Goal: Transaction & Acquisition: Purchase product/service

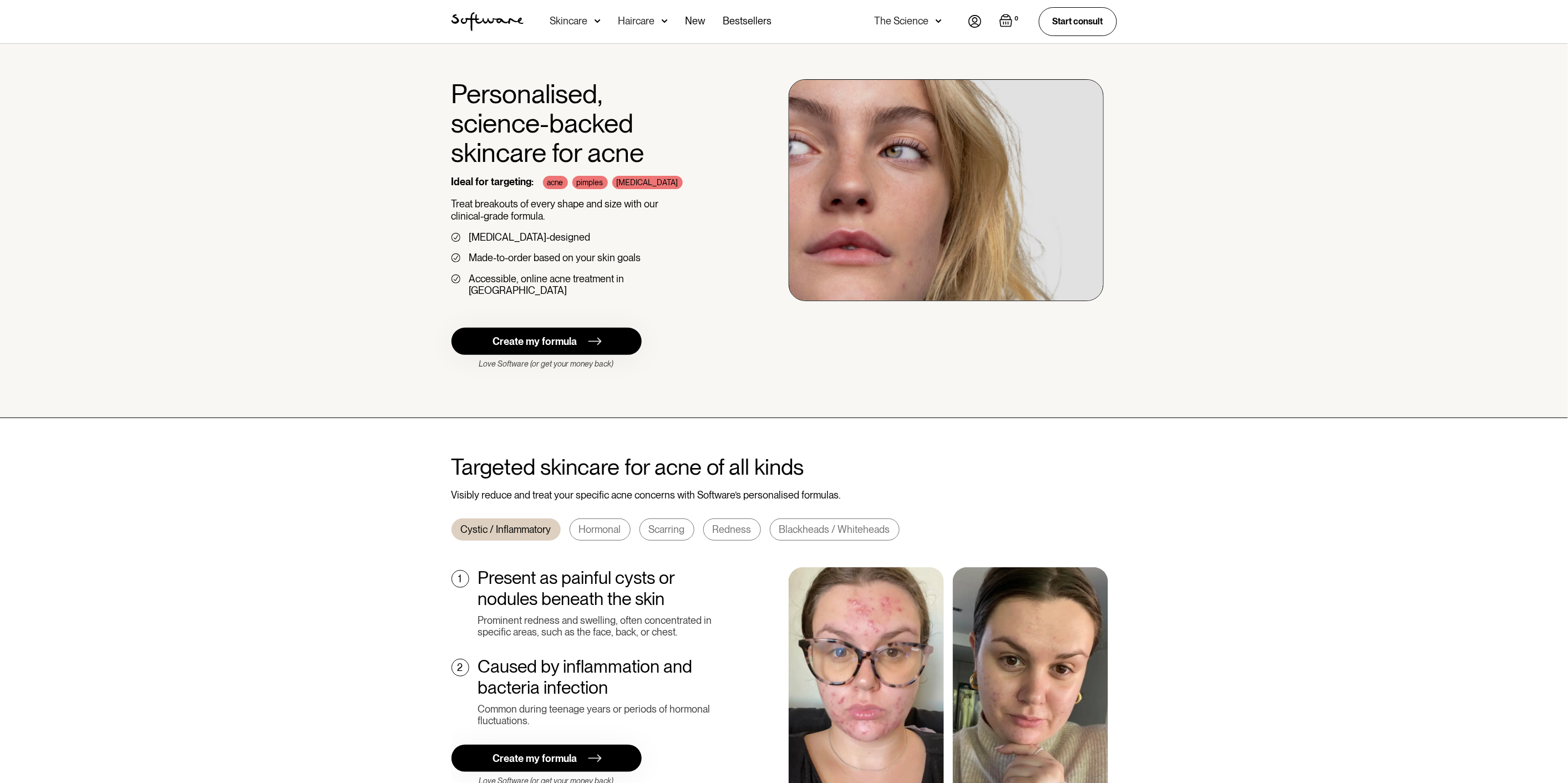
click at [590, 27] on div "Skincare" at bounding box center [576, 22] width 51 height 43
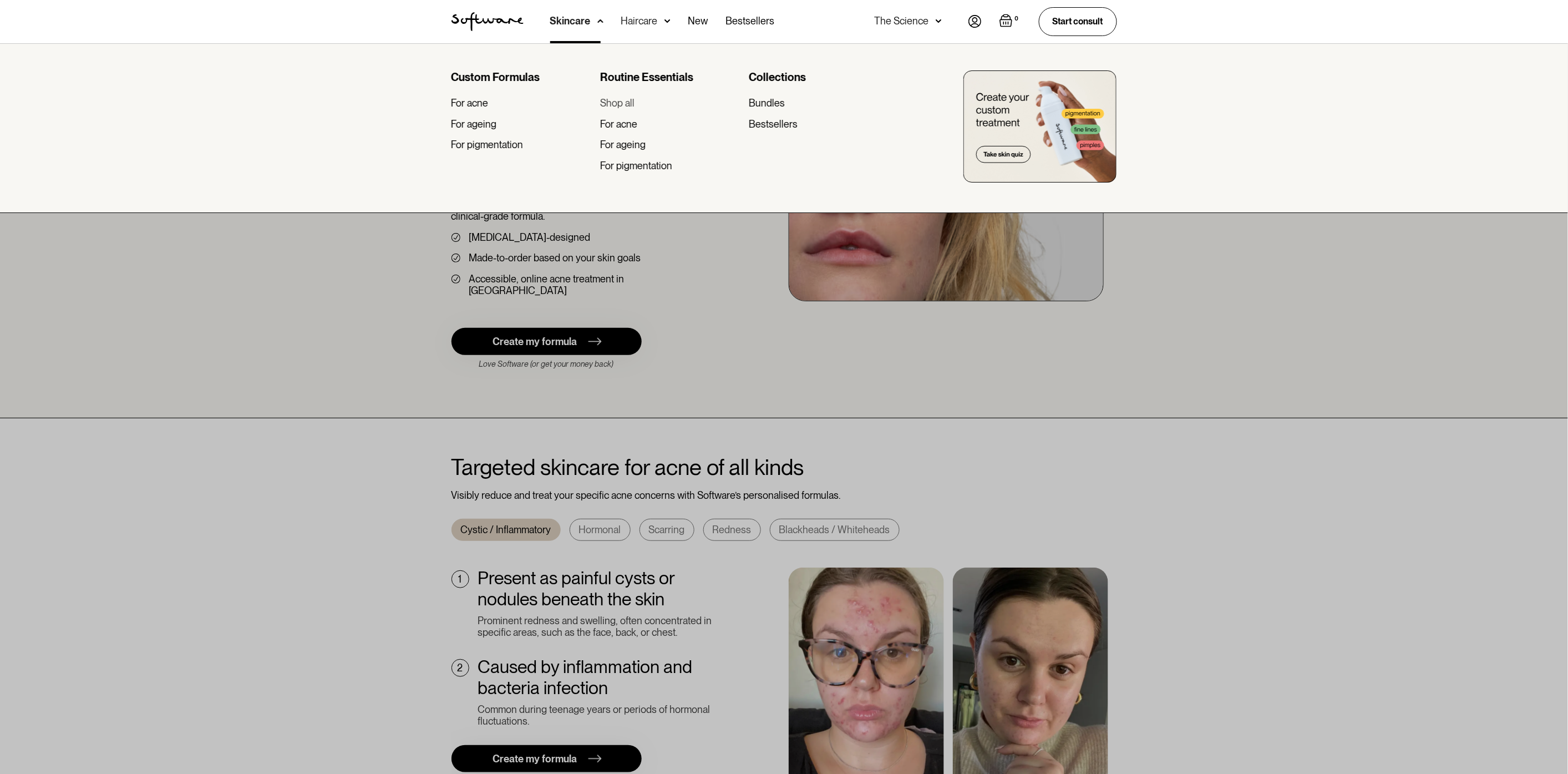
click at [633, 103] on div "Shop all" at bounding box center [617, 103] width 35 height 12
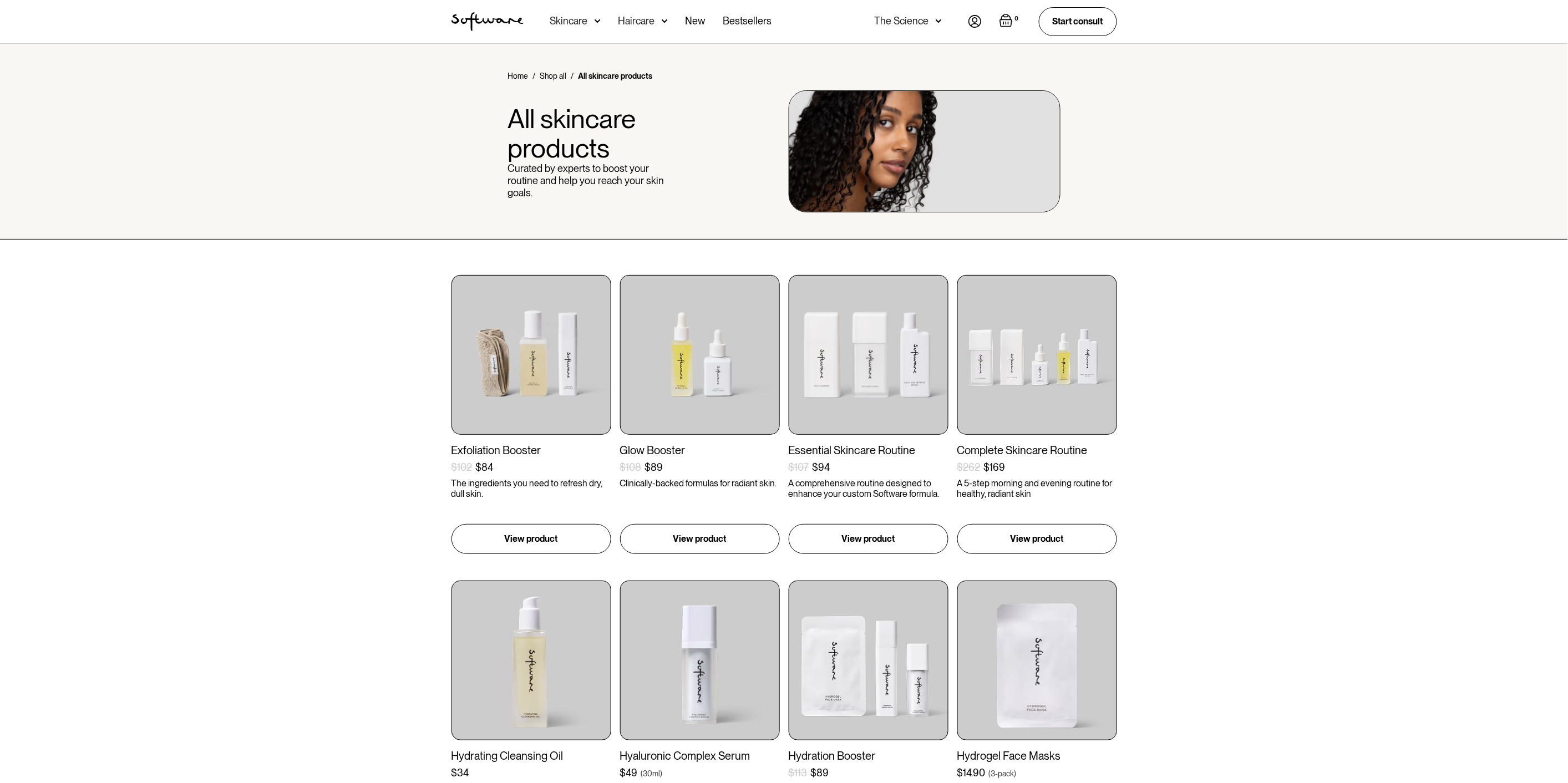
click at [601, 29] on div "Haircare" at bounding box center [576, 22] width 51 height 43
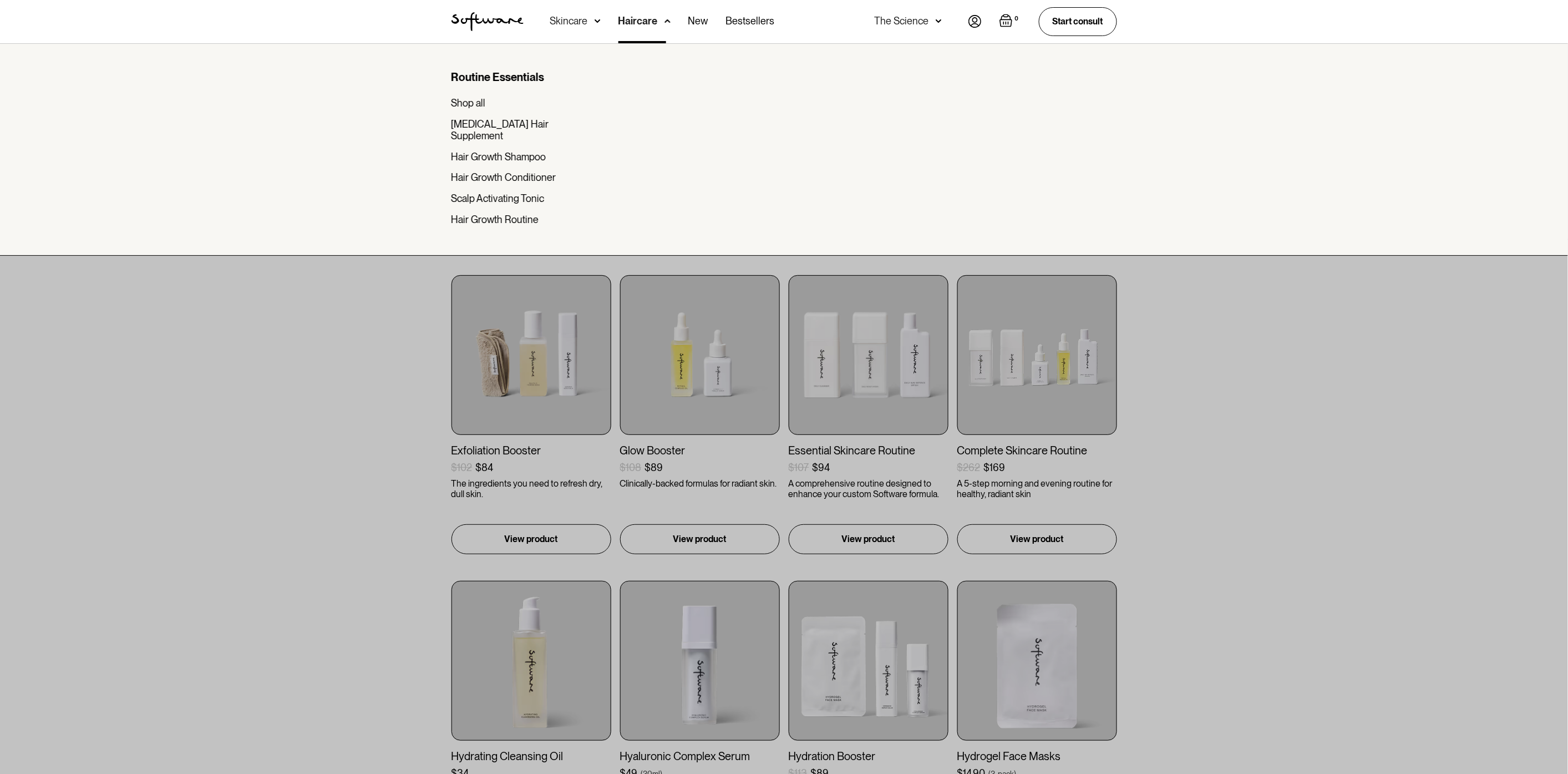
click at [483, 109] on div "Routine Essentials Shop all Biotin Hair Supplement Hair Growth Shampoo Hair Gro…" at bounding box center [521, 148] width 140 height 155
click at [483, 104] on div "Shop all" at bounding box center [469, 103] width 35 height 12
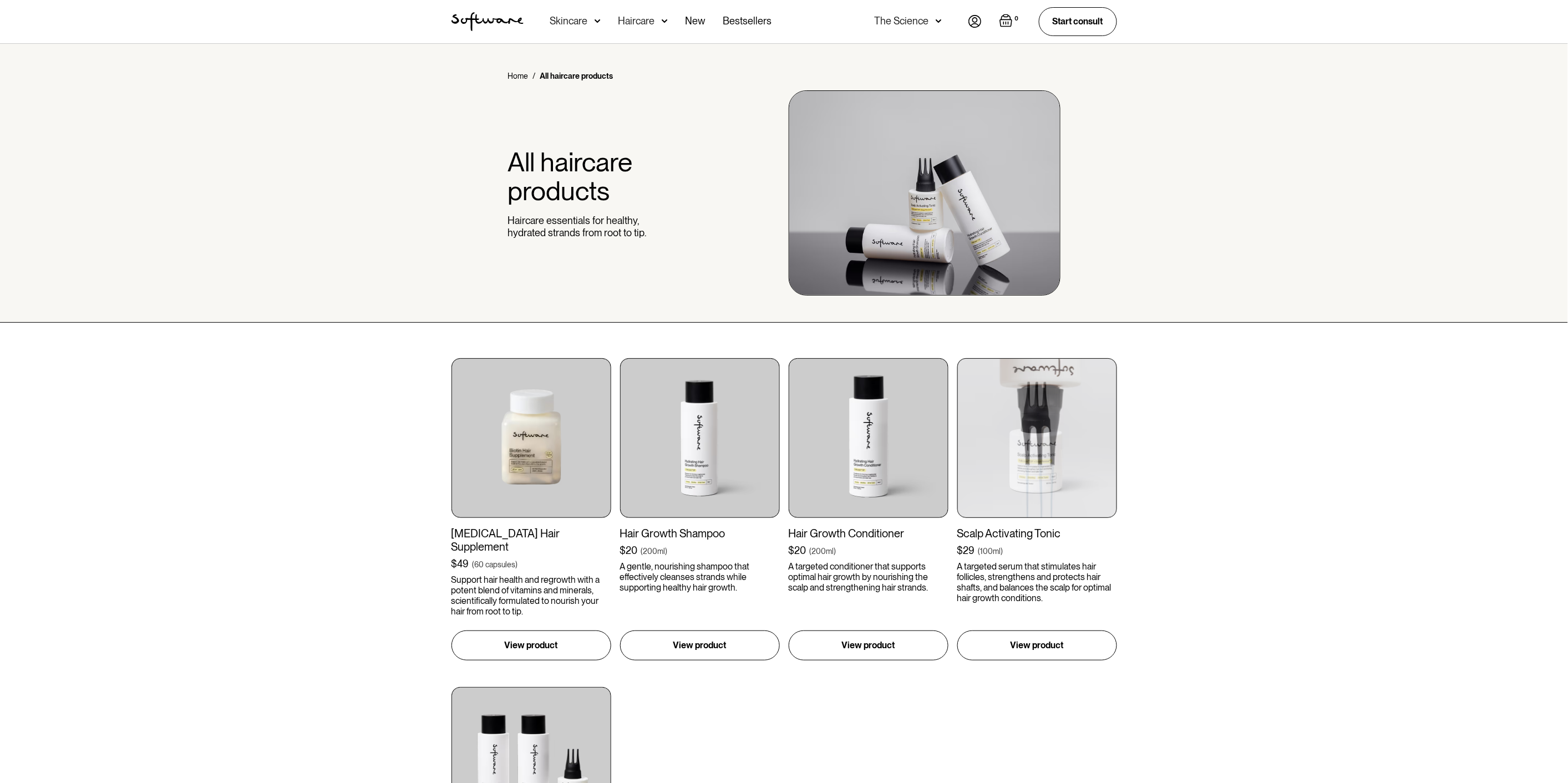
click at [1279, 406] on div "Biotin Hair Supplement $49 ( 60 capsules ) Support hair health and regrowth wit…" at bounding box center [784, 666] width 1568 height 689
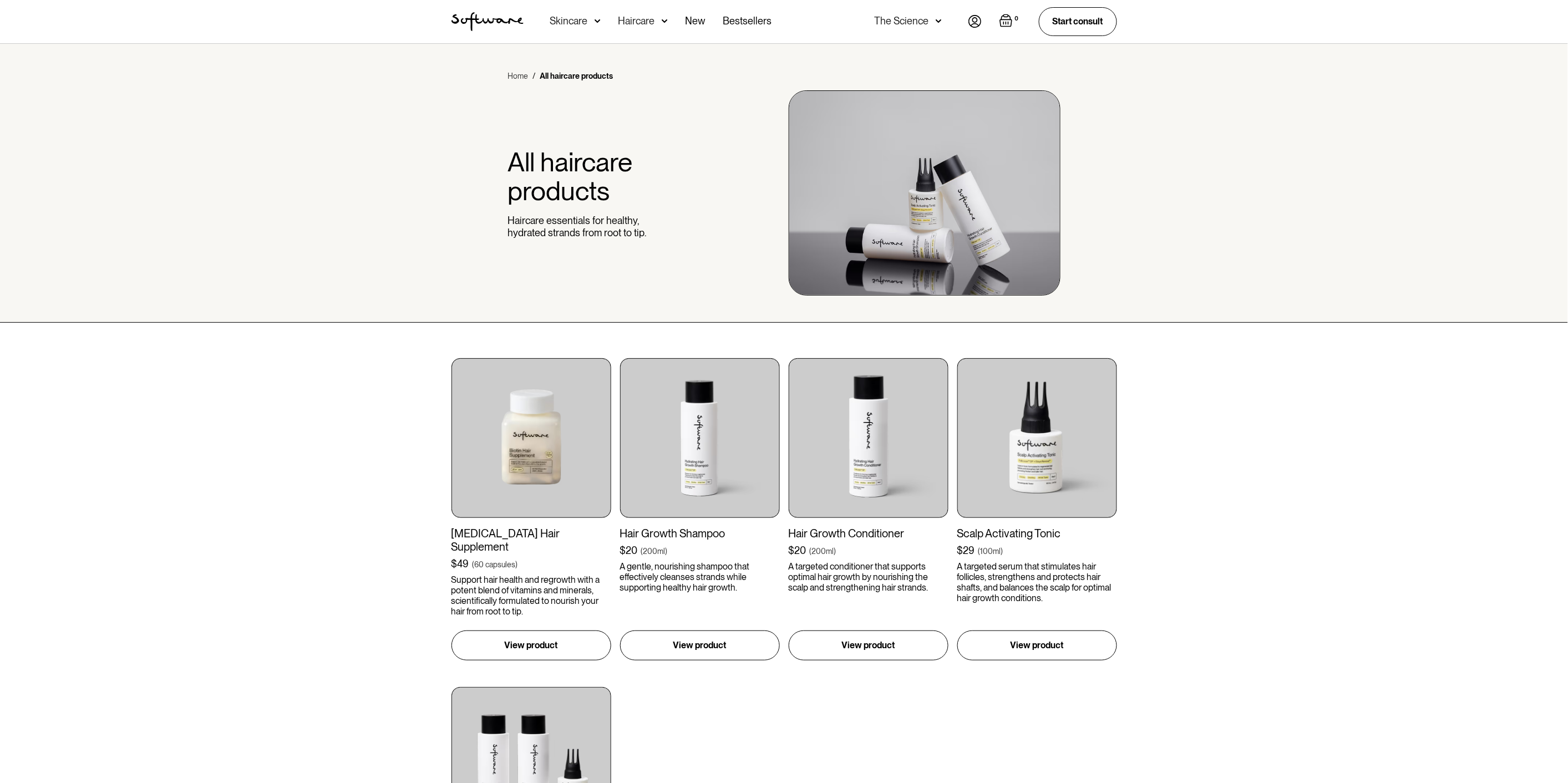
click at [512, 78] on link "Home" at bounding box center [518, 76] width 20 height 11
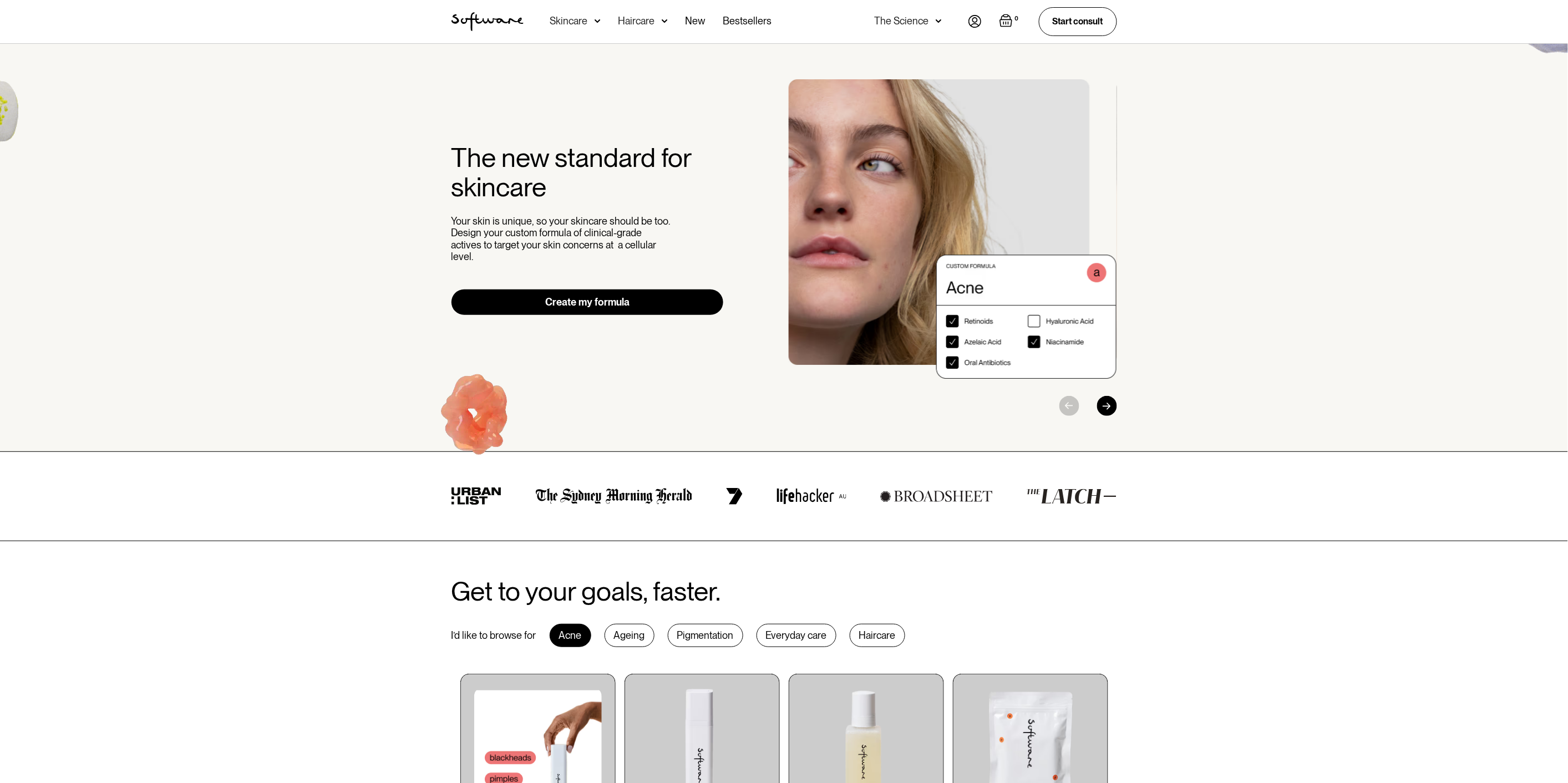
click at [601, 24] on img at bounding box center [598, 21] width 6 height 11
click at [593, 23] on div "Skincare" at bounding box center [576, 22] width 51 height 43
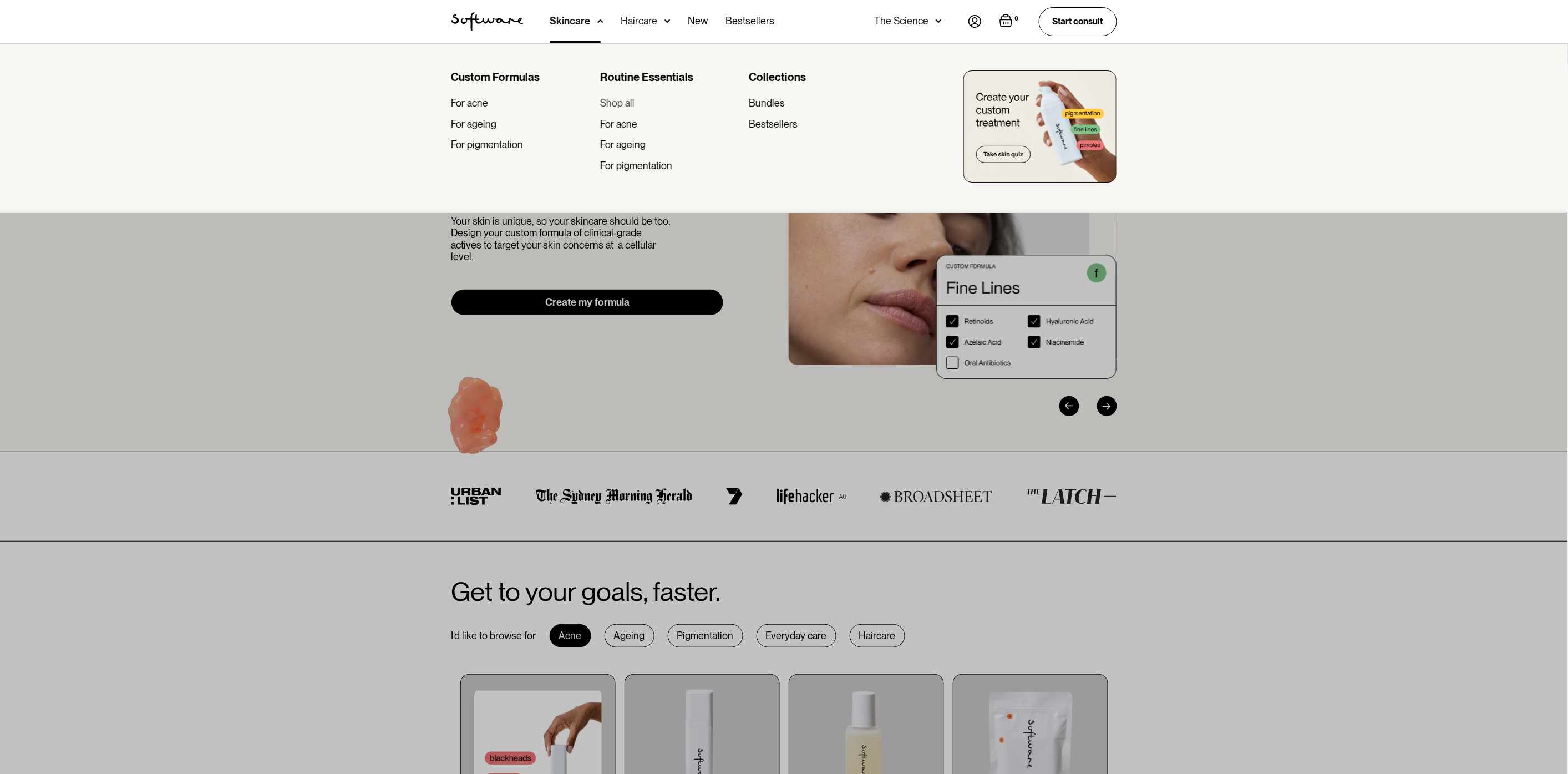
click at [633, 104] on div "Shop all" at bounding box center [617, 103] width 35 height 12
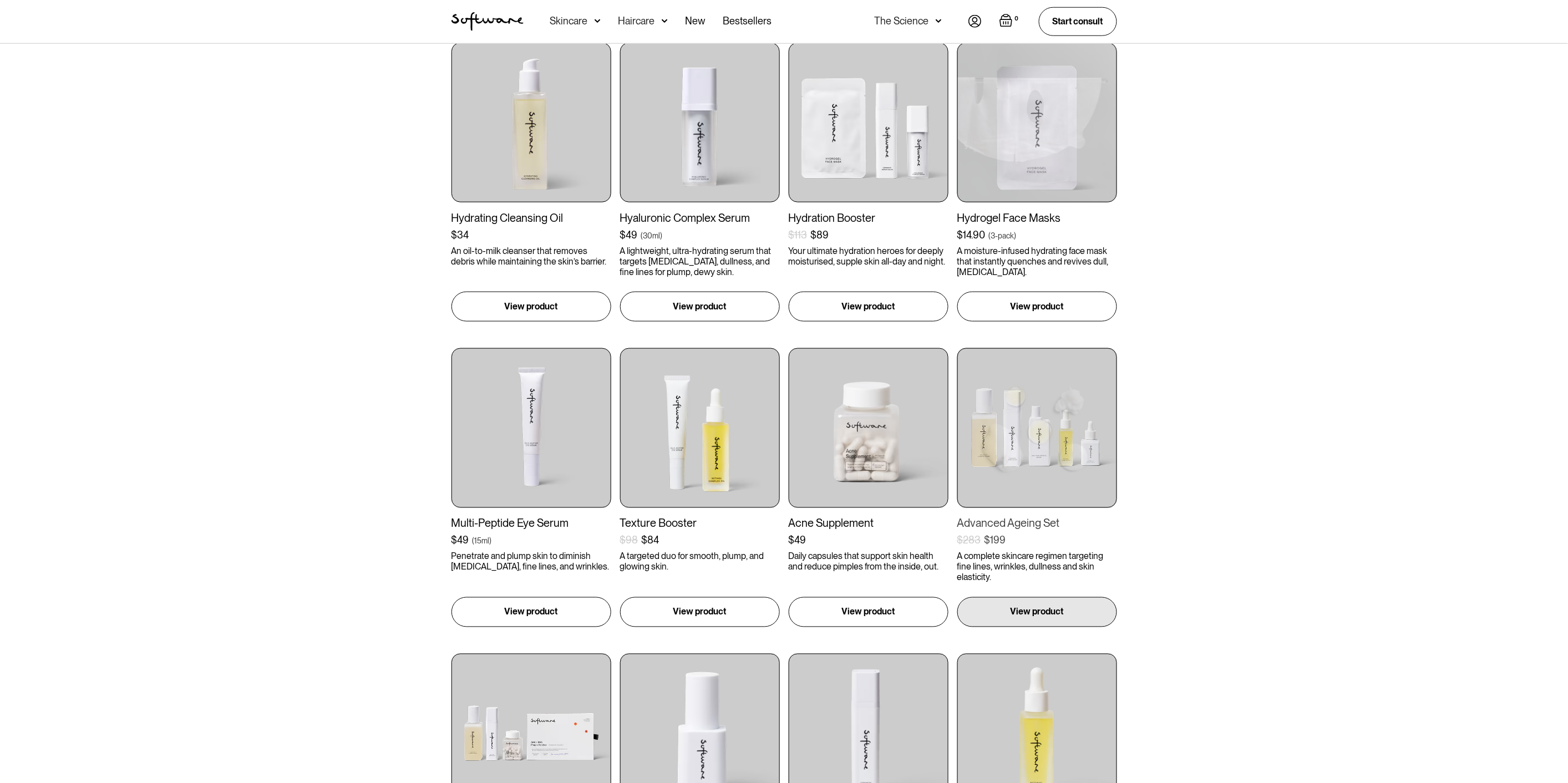
scroll to position [541, 0]
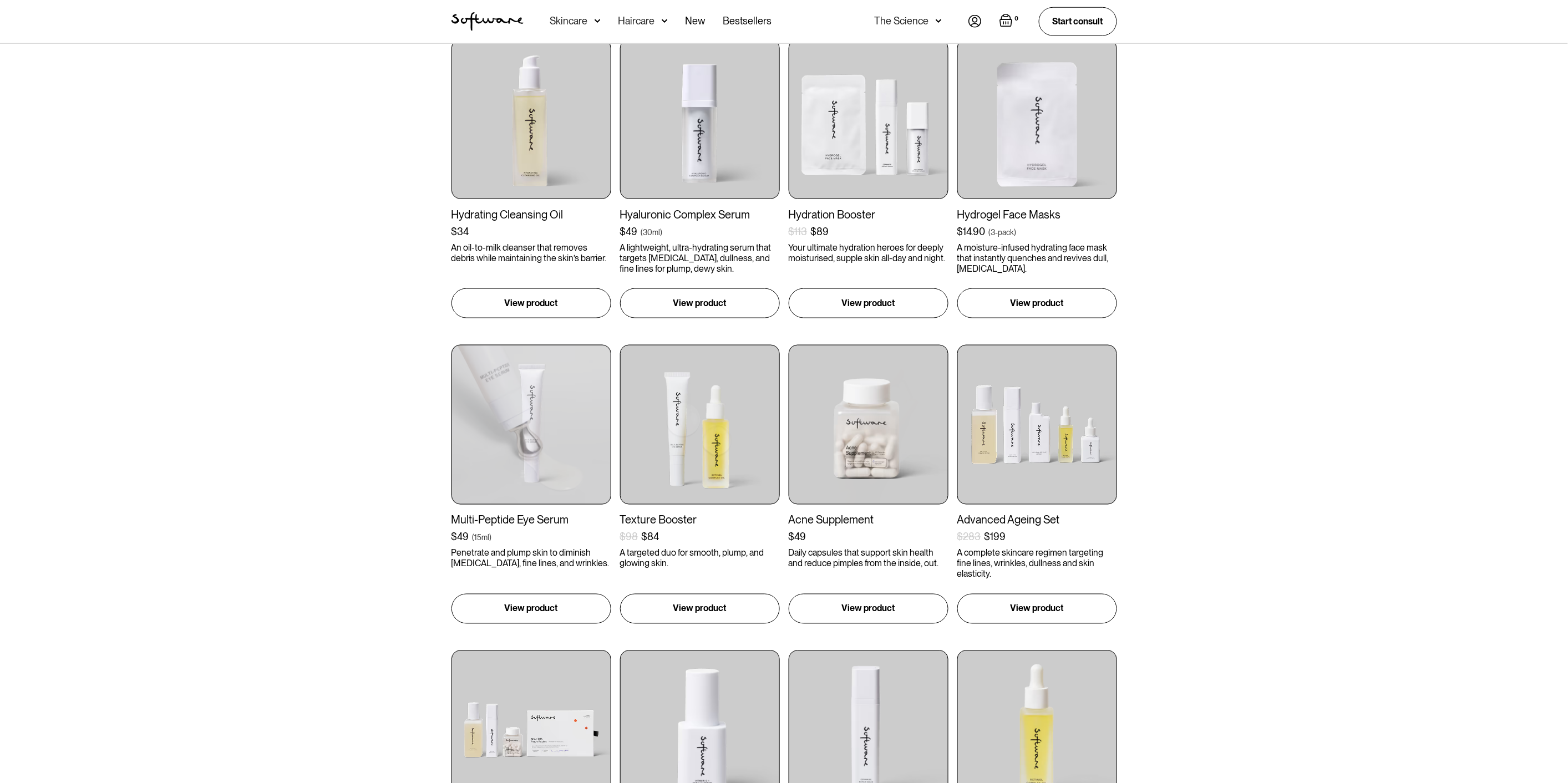
click at [396, 358] on div "Exfoliation Booster $102 $84 ( ) The ingredients you need to refresh dry, dull …" at bounding box center [784, 485] width 1568 height 1572
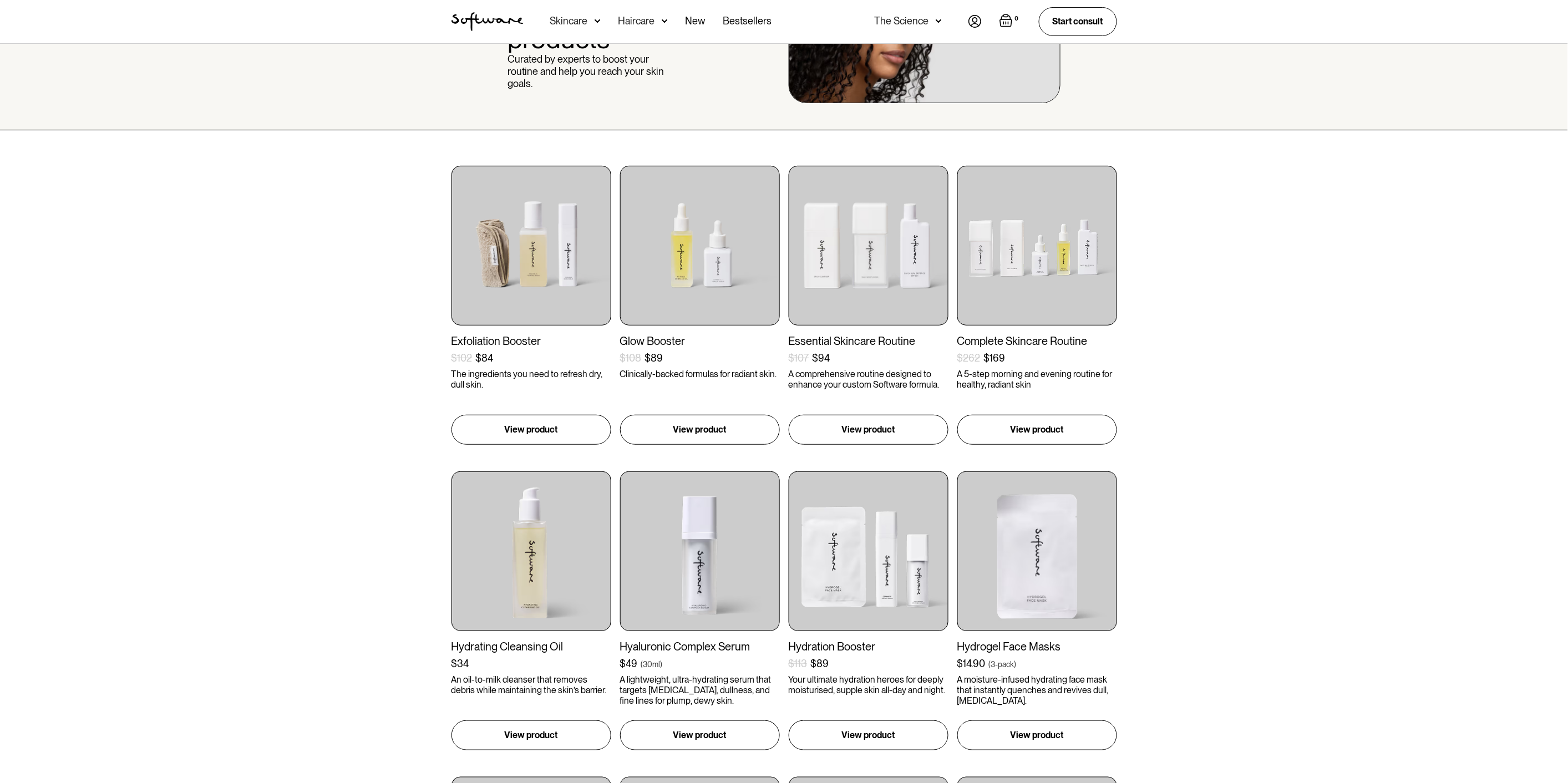
scroll to position [123, 0]
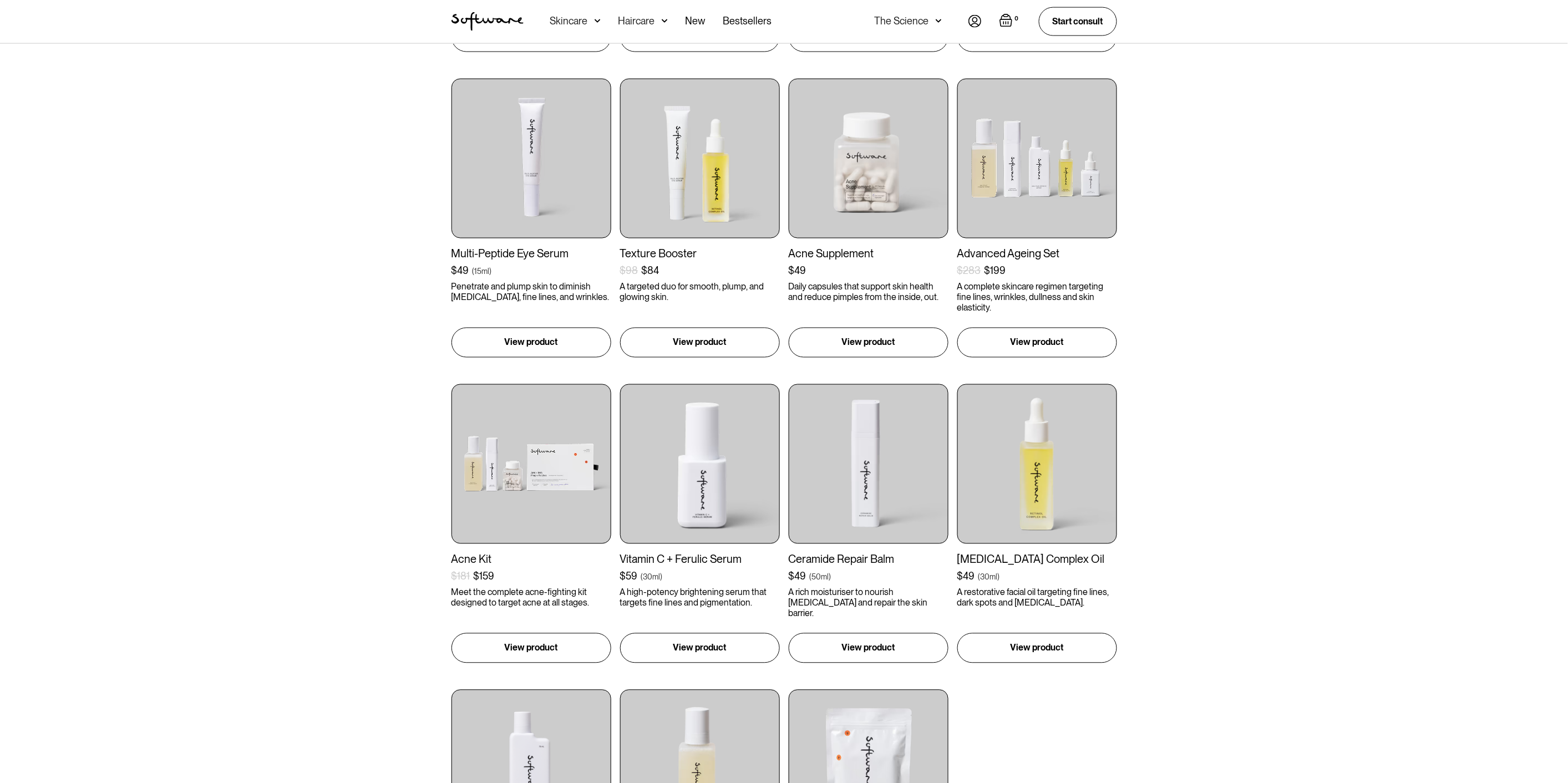
scroll to position [1011, 0]
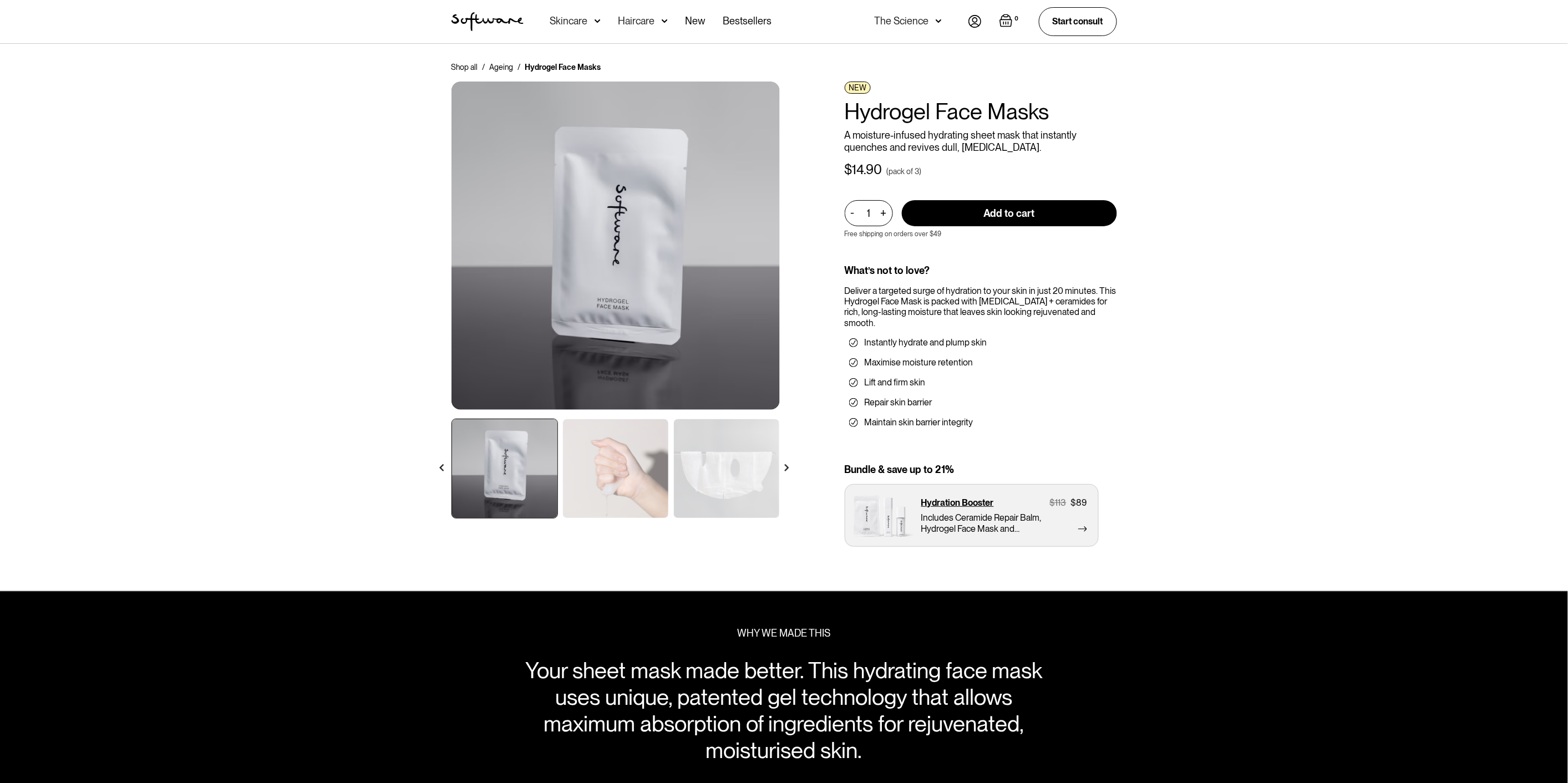
click at [1209, 190] on div "Shop all / Ageing / Hydrogel Face Masks NEW Hydrogel Face Masks A moisture-infu…" at bounding box center [784, 318] width 1568 height 547
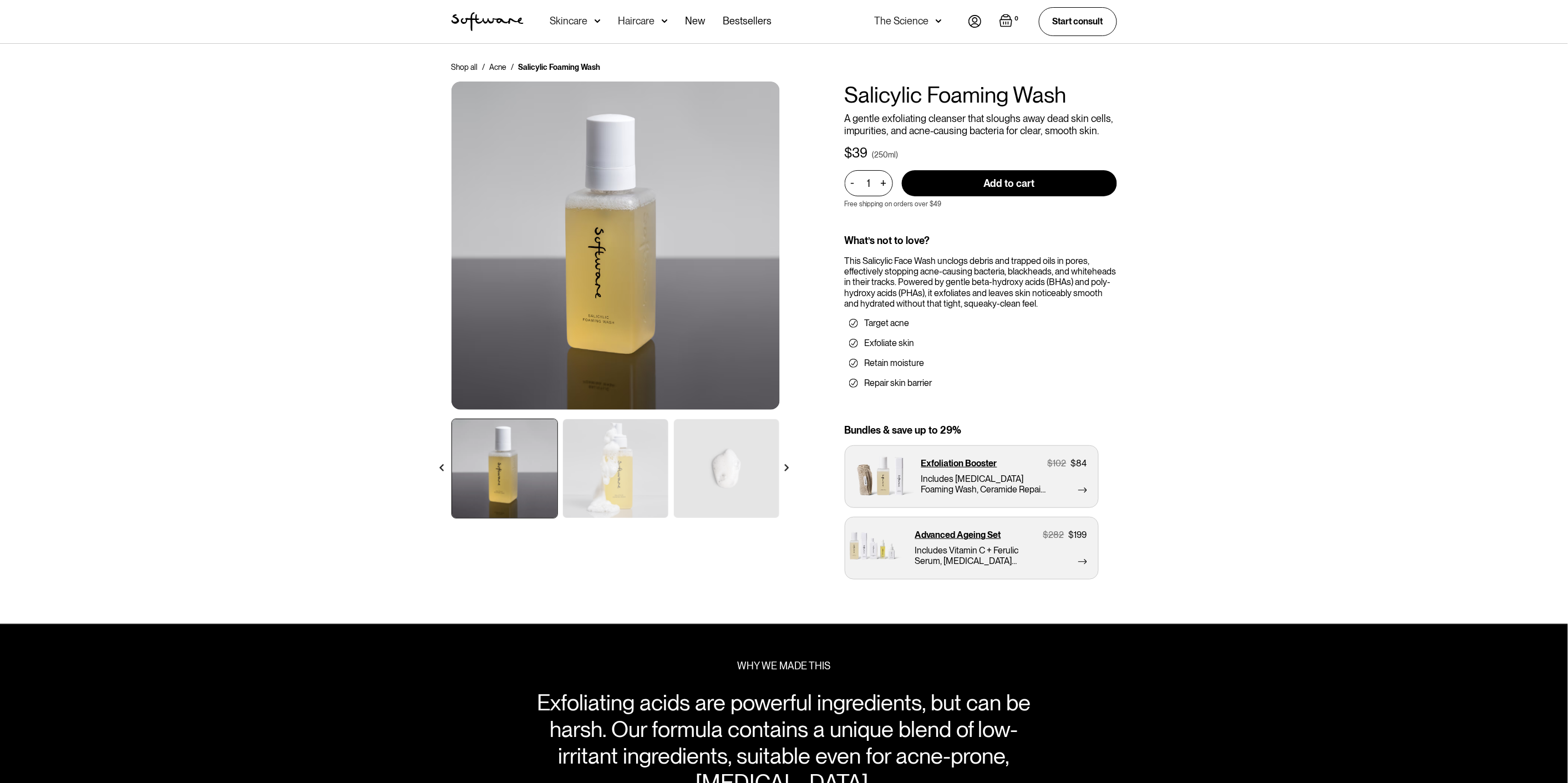
click at [259, 333] on div "Shop all / Acne / Salicylic Foaming Wash Salicylic Foaming Wash A gentle exfoli…" at bounding box center [784, 334] width 1568 height 580
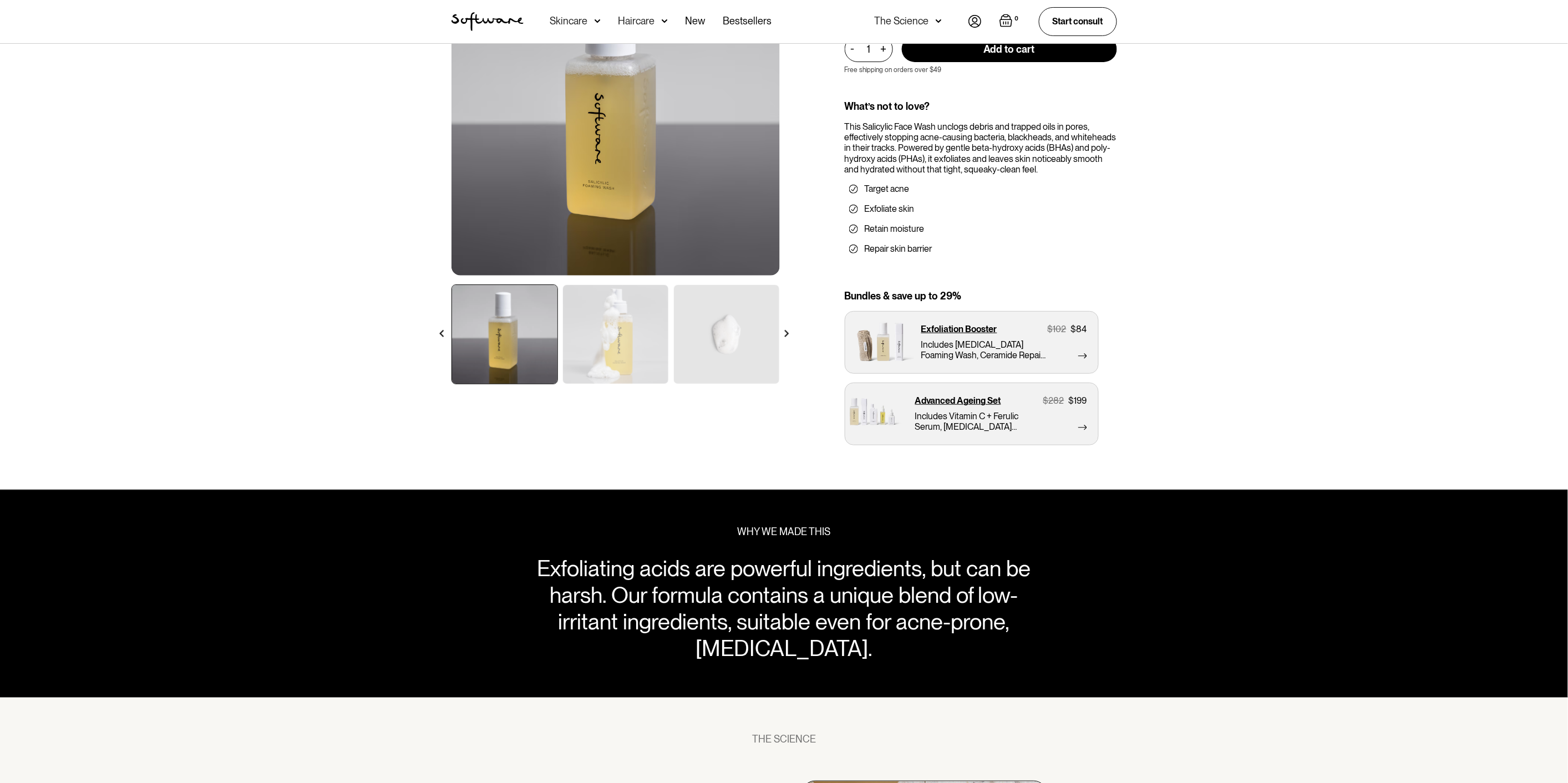
scroll to position [123, 0]
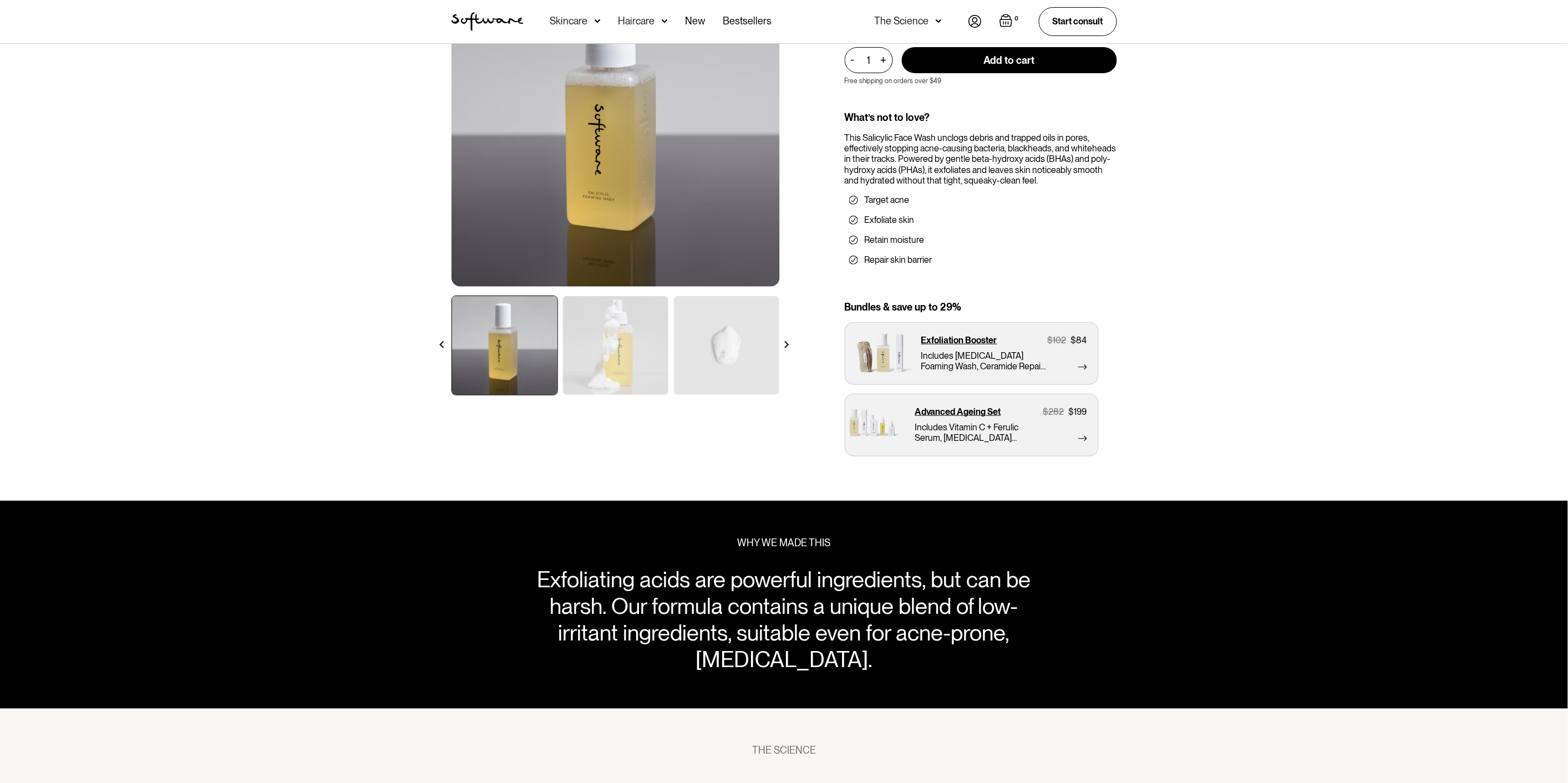
click at [1283, 239] on div "Shop all / Acne / Salicylic Foaming Wash Salicylic Foaming Wash A gentle exfoli…" at bounding box center [784, 210] width 1568 height 580
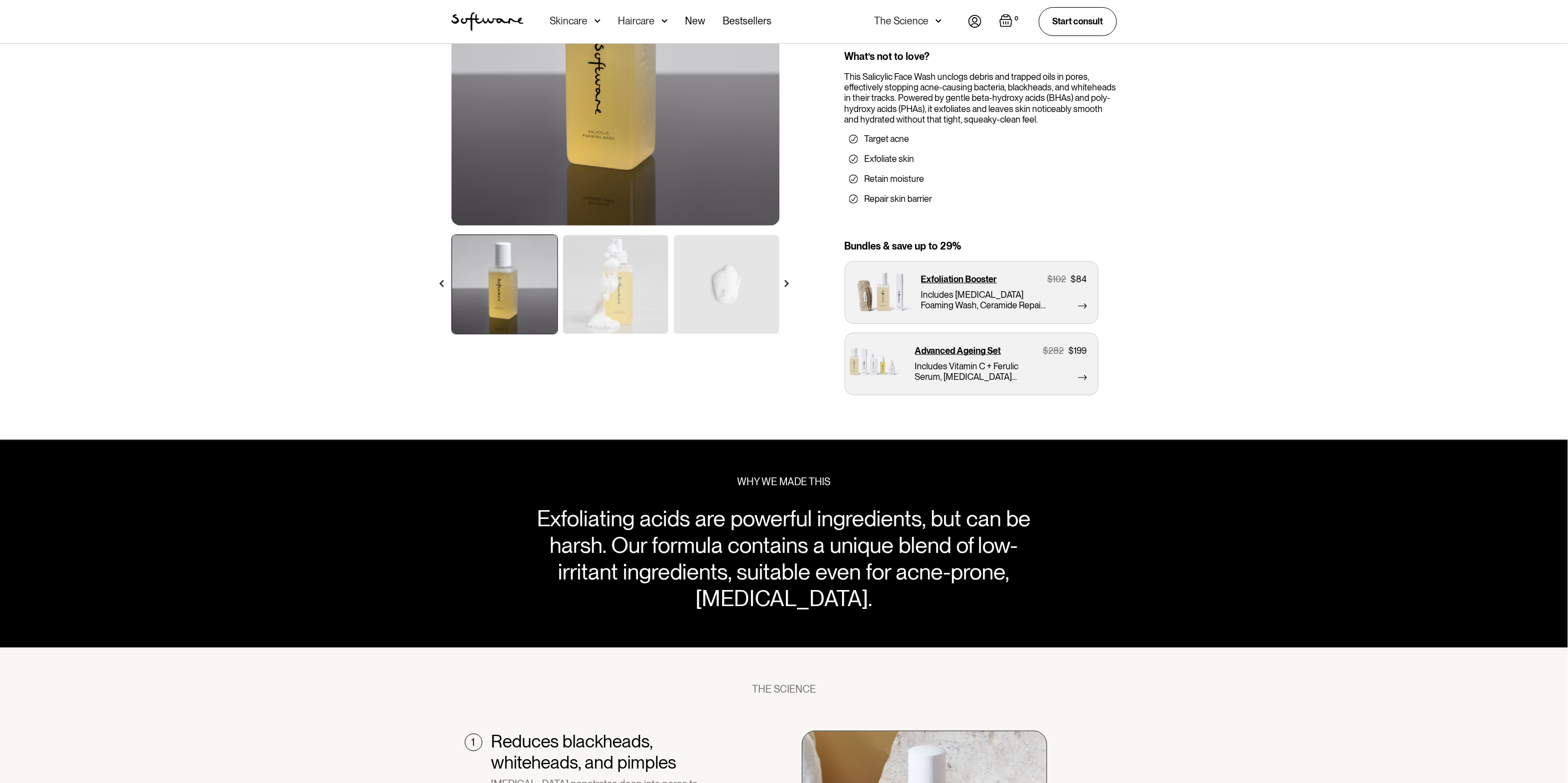
scroll to position [0, 0]
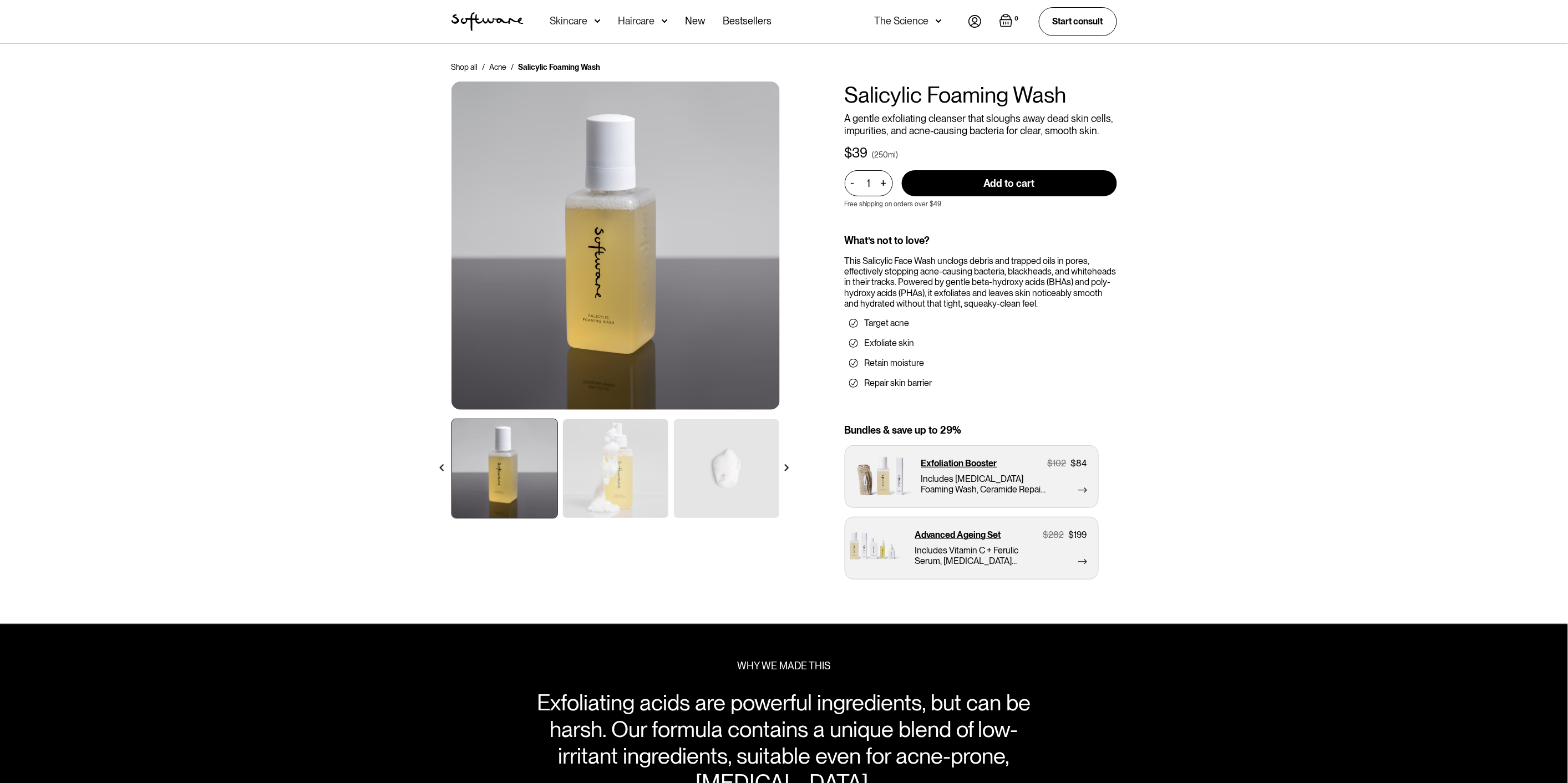
click at [1427, 165] on div "Shop all / Acne / Salicylic Foaming Wash Salicylic Foaming Wash A gentle exfoli…" at bounding box center [784, 334] width 1568 height 580
drag, startPoint x: 1561, startPoint y: 162, endPoint x: 1560, endPoint y: 109, distance: 53.0
click at [1566, 113] on div "Shop all / Acne / Salicylic Foaming Wash Salicylic Foaming Wash A gentle exfoli…" at bounding box center [784, 334] width 1568 height 580
click at [445, 465] on div at bounding box center [441, 467] width 19 height 19
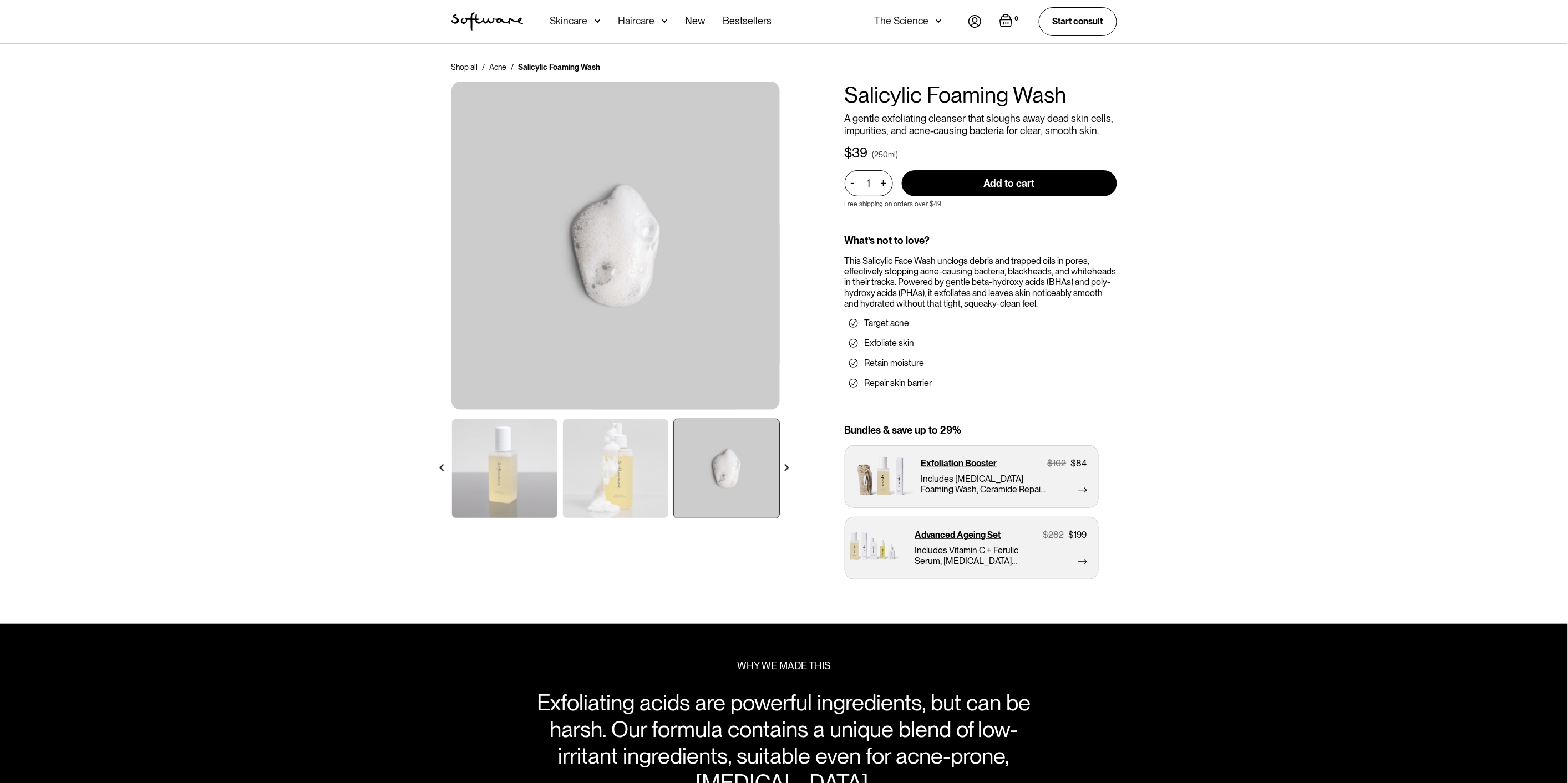
click at [785, 469] on img at bounding box center [787, 468] width 7 height 7
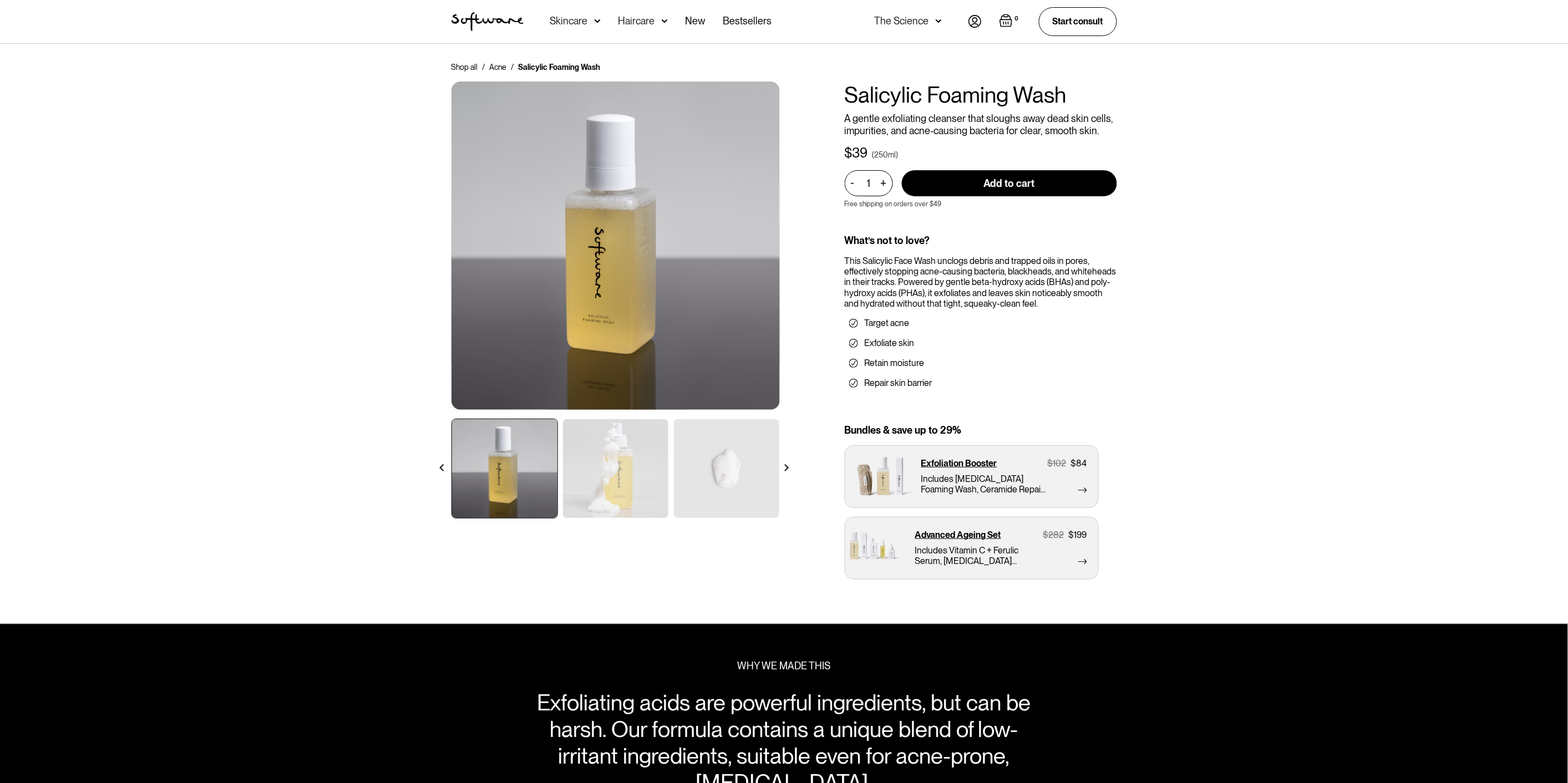
click at [785, 469] on img at bounding box center [787, 468] width 7 height 7
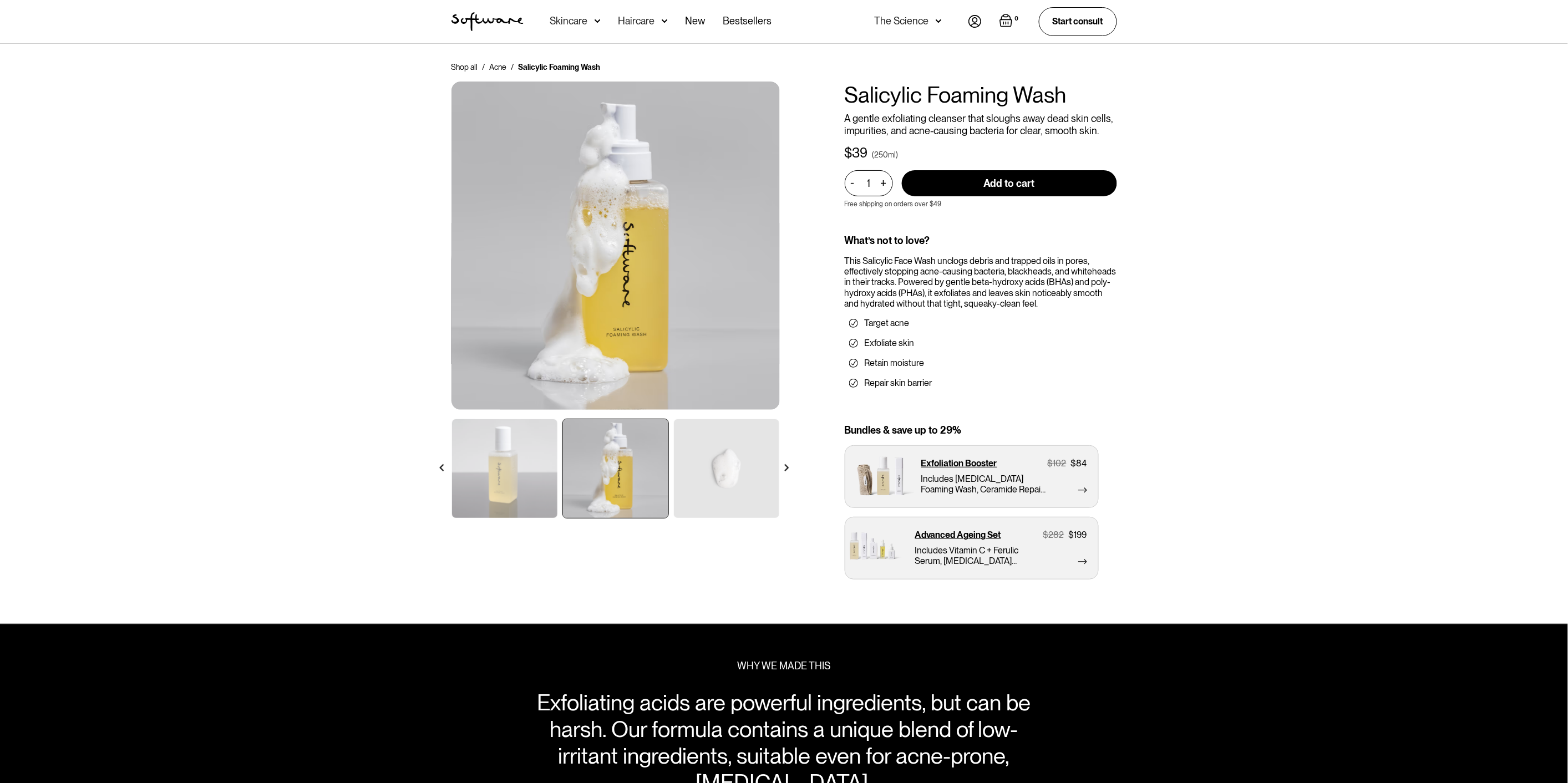
click at [1471, 297] on div "Shop all / Acne / Salicylic Foaming Wash Salicylic Foaming Wash A gentle exfoli…" at bounding box center [784, 334] width 1568 height 580
click at [169, 351] on div "Shop all / Acne / Salicylic Foaming Wash Salicylic Foaming Wash A gentle exfoli…" at bounding box center [784, 334] width 1568 height 580
drag, startPoint x: 262, startPoint y: 0, endPoint x: 47, endPoint y: 189, distance: 286.3
click at [47, 189] on div "Shop all / Acne / Salicylic Foaming Wash Salicylic Foaming Wash A gentle exfoli…" at bounding box center [784, 334] width 1568 height 580
